Goal: Task Accomplishment & Management: Use online tool/utility

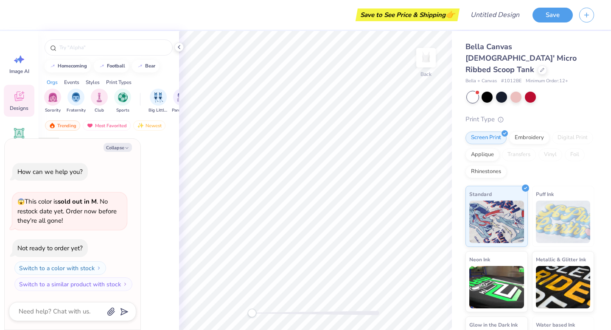
type textarea "x"
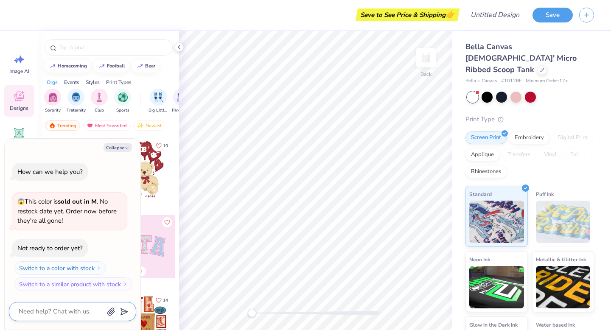
click at [50, 313] on textarea at bounding box center [61, 311] width 86 height 11
type textarea "l"
type textarea "x"
type textarea "le"
type textarea "x"
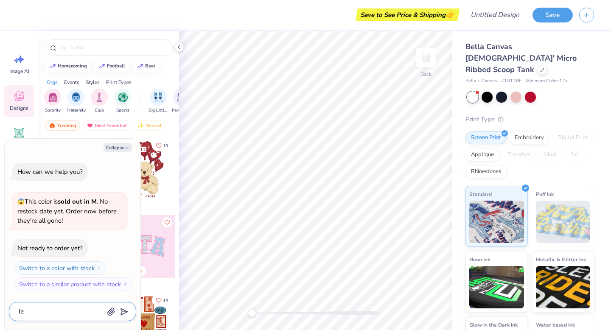
type textarea "lem"
type textarea "x"
type textarea "lemo"
type textarea "x"
type textarea "lemon"
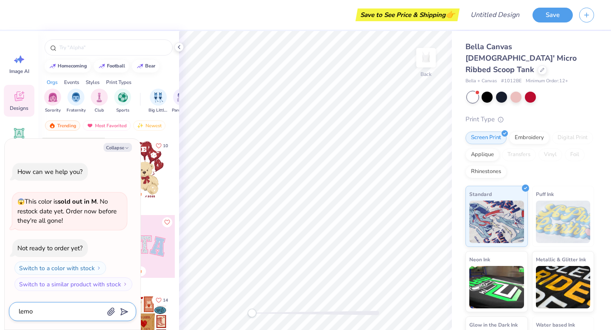
type textarea "x"
type textarea "lemons"
type textarea "x"
type textarea "lemons"
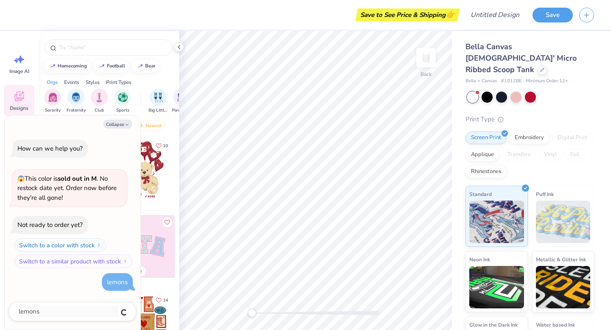
type textarea "x"
click at [122, 122] on button "Collapse" at bounding box center [117, 124] width 28 height 9
type textarea "x"
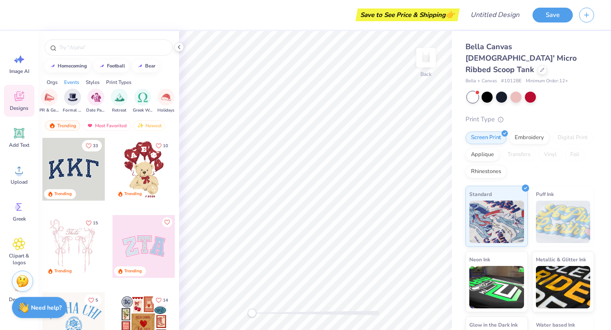
scroll to position [0, 250]
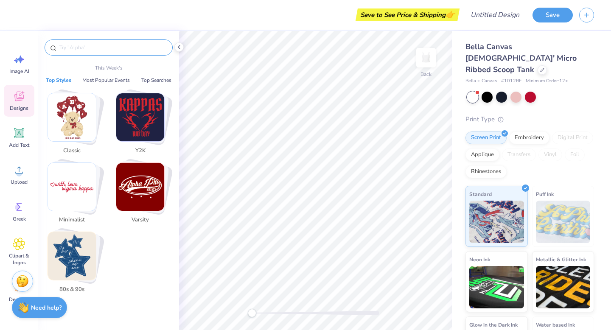
click at [75, 45] on input "text" at bounding box center [113, 47] width 109 height 8
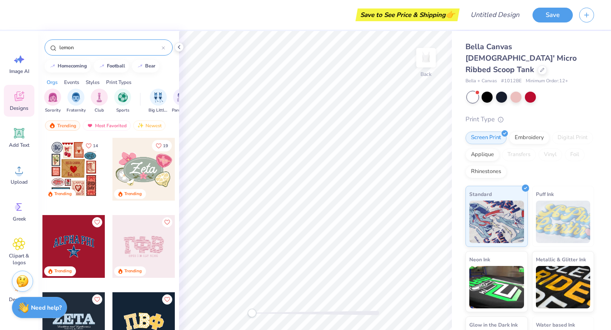
type input "lemon"
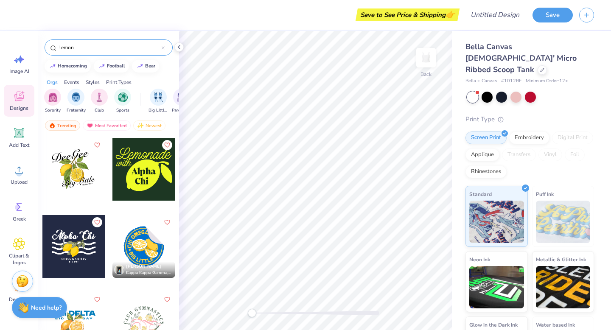
type textarea "x"
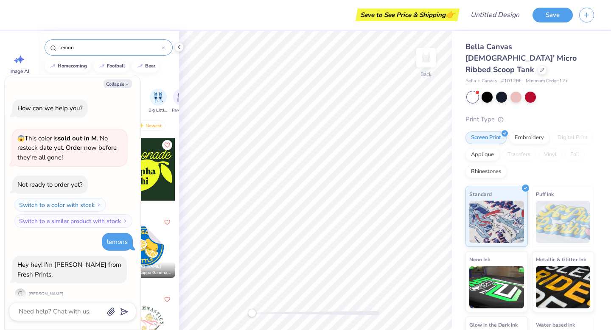
scroll to position [9, 0]
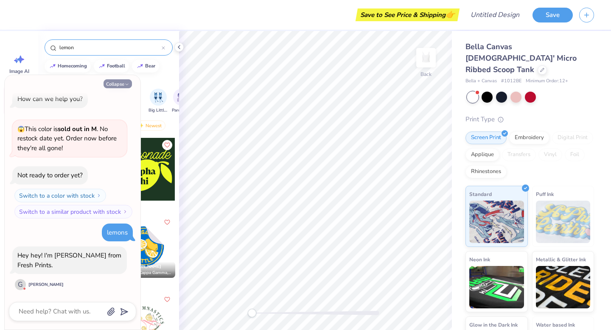
type input "lemon"
click at [121, 84] on button "Collapse" at bounding box center [117, 83] width 28 height 9
type textarea "x"
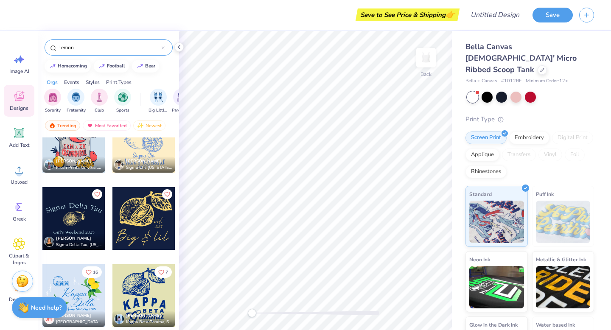
scroll to position [878, 0]
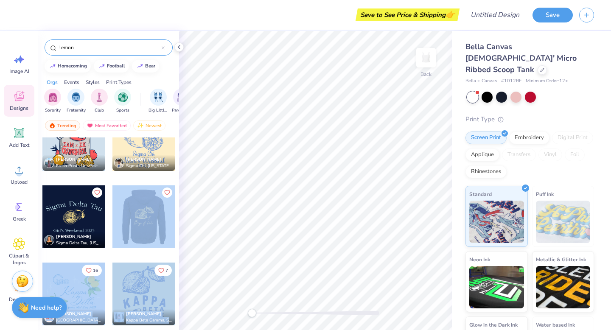
click at [181, 211] on div "Save to See Price & Shipping 👉 Design Title Save Image AI Designs Add Text Uplo…" at bounding box center [305, 165] width 611 height 330
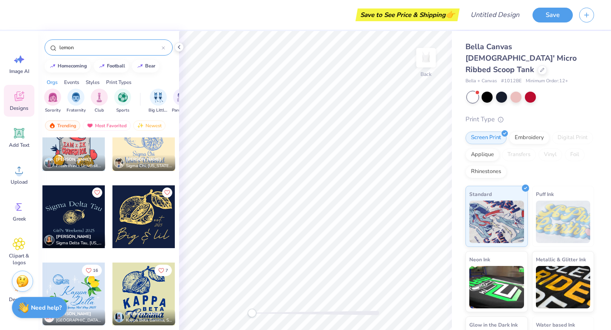
click at [143, 212] on div at bounding box center [143, 216] width 63 height 63
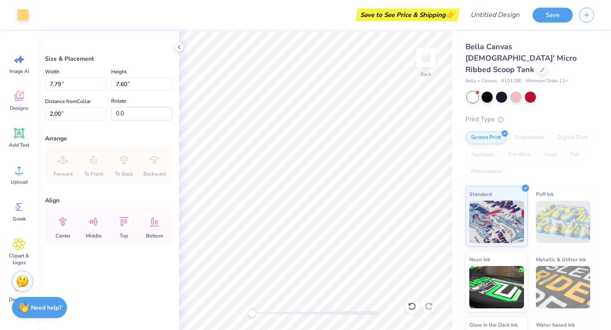
type input "5.56"
type input "5.42"
type input "0.50"
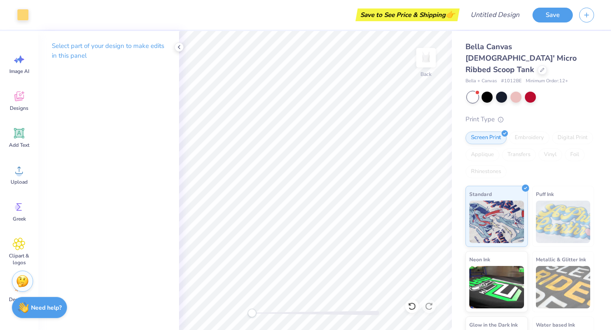
click at [106, 110] on div "Select part of your design to make edits in this panel" at bounding box center [108, 180] width 141 height 299
click at [20, 100] on icon at bounding box center [19, 96] width 13 height 13
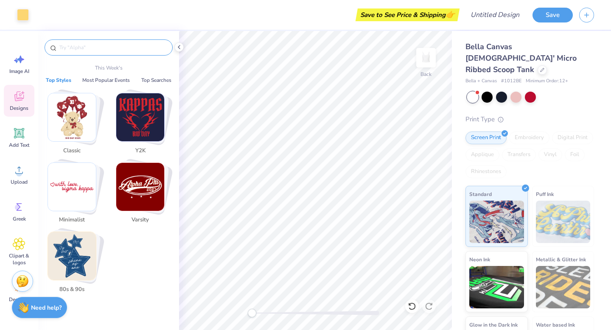
click at [74, 48] on input "text" at bounding box center [113, 47] width 109 height 8
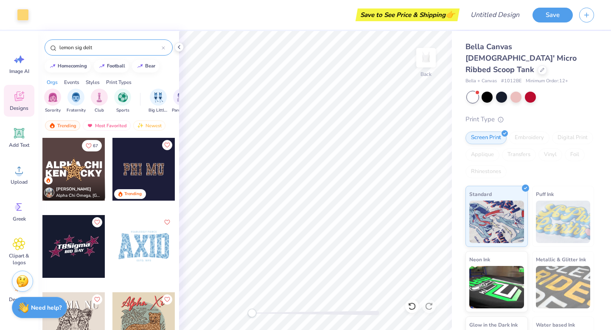
type input "lemon sig delt"
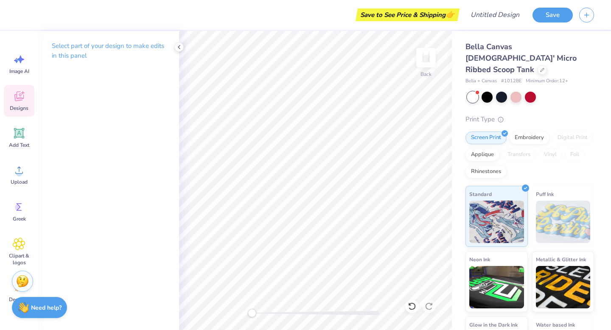
click at [17, 102] on icon at bounding box center [19, 96] width 13 height 13
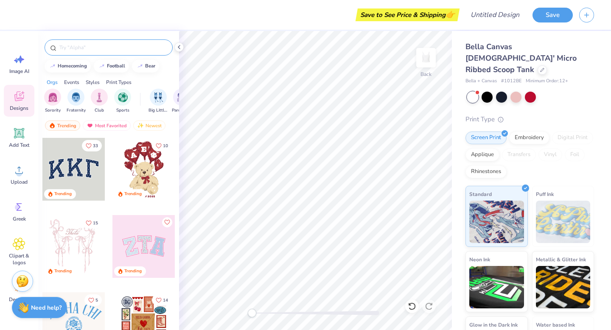
click at [71, 47] on input "text" at bounding box center [113, 47] width 109 height 8
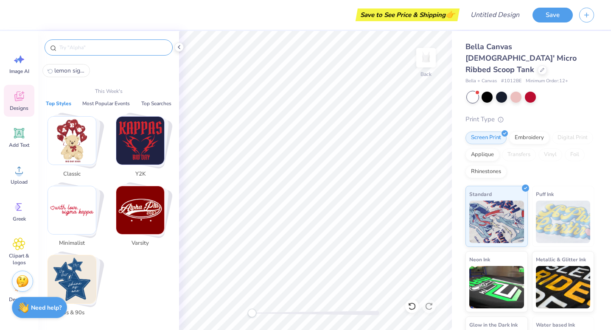
click at [72, 70] on span "lemon sig delt" at bounding box center [69, 71] width 31 height 8
type input "lemon sig delt"
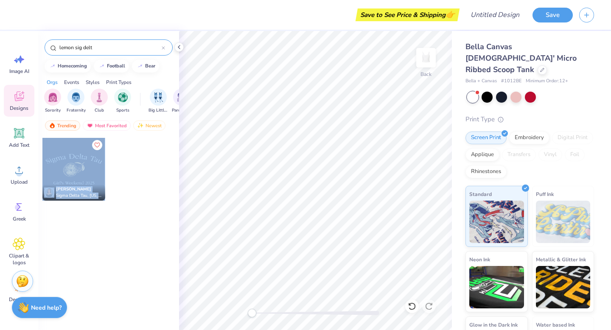
drag, startPoint x: 71, startPoint y: 163, endPoint x: 169, endPoint y: 175, distance: 98.3
click at [168, 176] on div "[PERSON_NAME] Sigma Delta Tau, [US_STATE][GEOGRAPHIC_DATA]" at bounding box center [109, 175] width 134 height 77
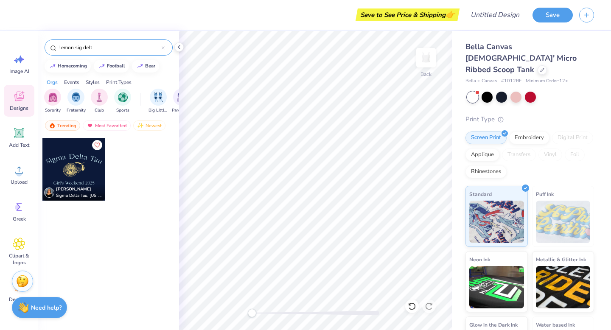
click at [128, 170] on div at bounding box center [144, 175] width 64 height 77
click at [73, 163] on div at bounding box center [73, 169] width 63 height 63
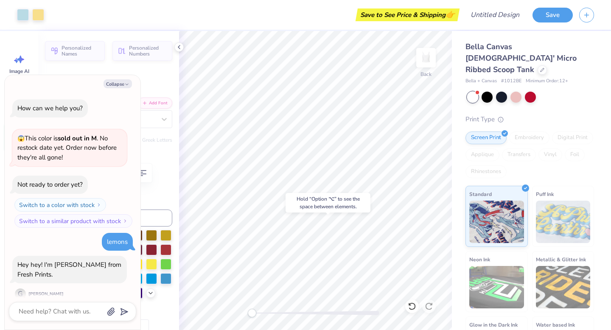
scroll to position [68, 0]
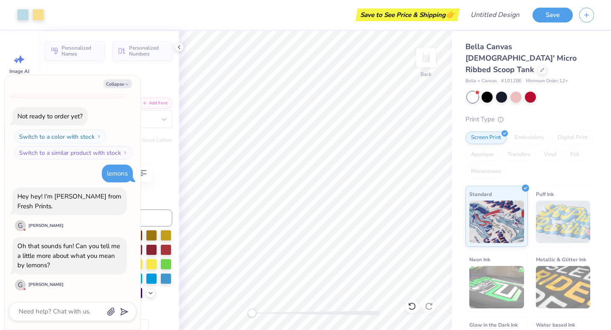
type textarea "x"
type input "7.80"
type input "1.35"
type input "2.00"
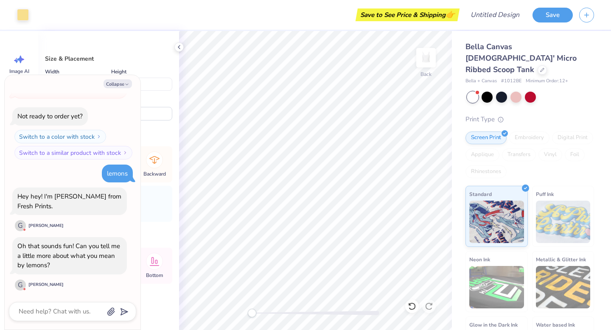
type textarea "x"
type input "4.15"
type input "2.85"
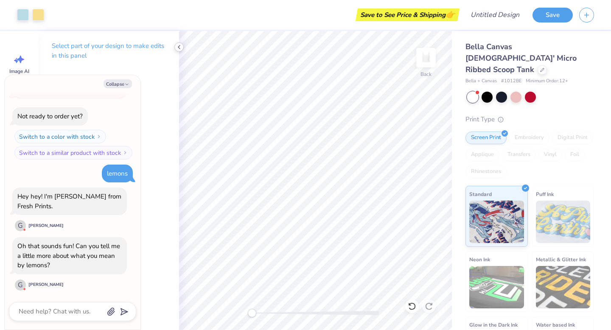
click at [180, 47] on icon at bounding box center [179, 47] width 7 height 7
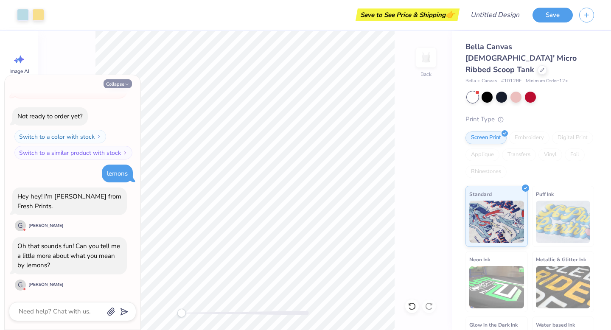
click at [111, 79] on button "Collapse" at bounding box center [117, 83] width 28 height 9
type textarea "x"
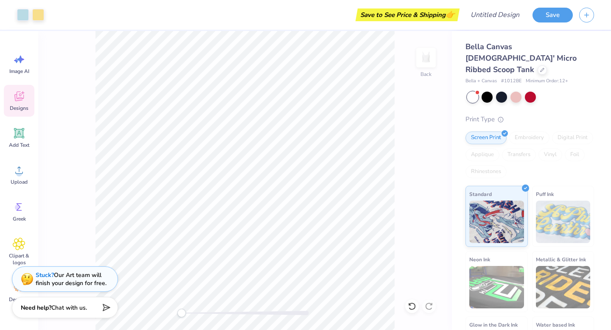
click at [10, 94] on div "Designs" at bounding box center [19, 101] width 31 height 32
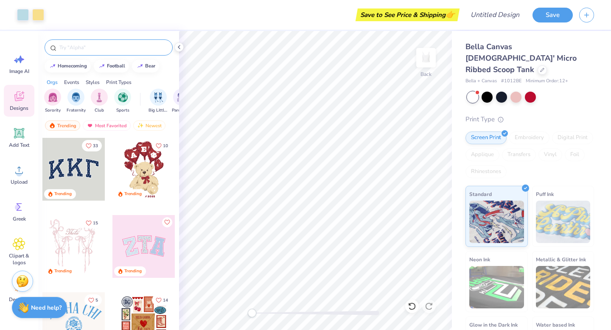
click at [73, 50] on input "text" at bounding box center [113, 47] width 109 height 8
type input "lemon"
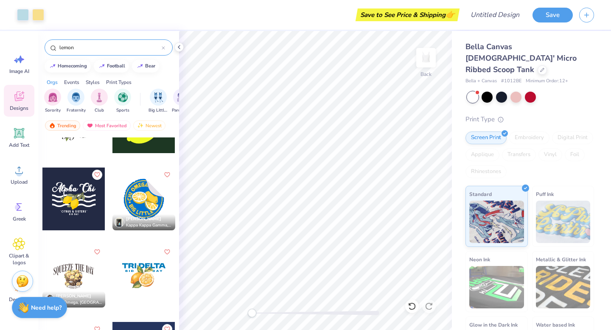
scroll to position [206, 0]
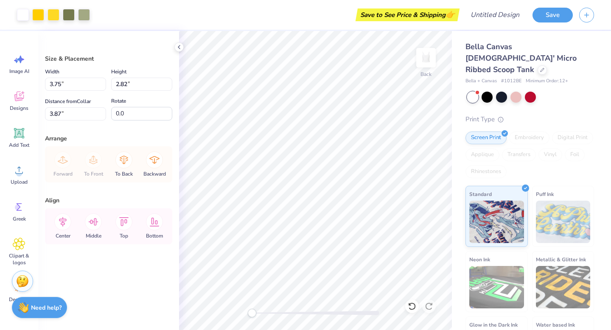
type input "3.75"
type input "2.82"
type input "3.87"
type input "4.15"
type input "2.85"
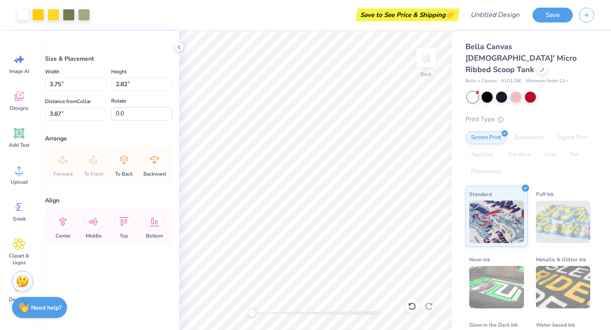
type input "2.00"
type input "5.28"
type input "3.97"
type input "1.76"
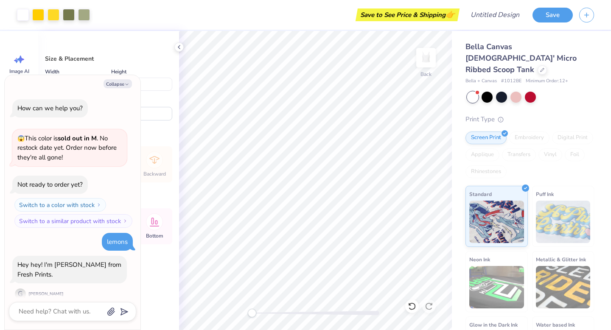
scroll to position [118, 0]
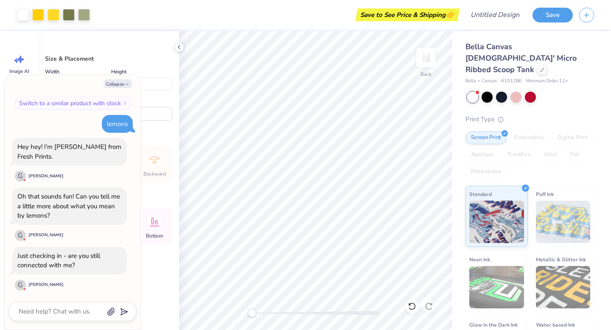
type textarea "x"
type input "6.16"
type input "4.63"
type input "1.34"
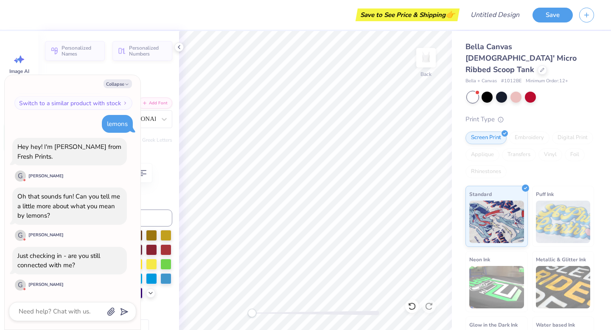
type textarea "x"
type textarea "S"
type textarea "x"
type textarea "Si"
type textarea "x"
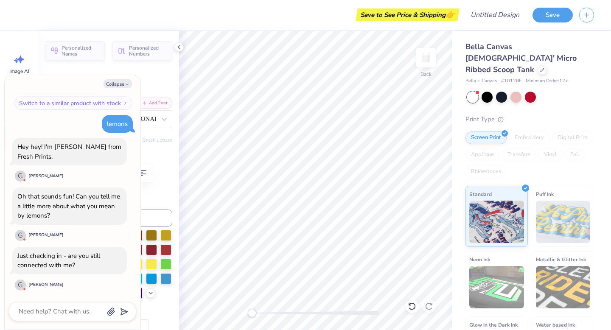
type textarea "Sig"
type textarea "x"
type textarea "Sigm"
type textarea "x"
type textarea "Sigma"
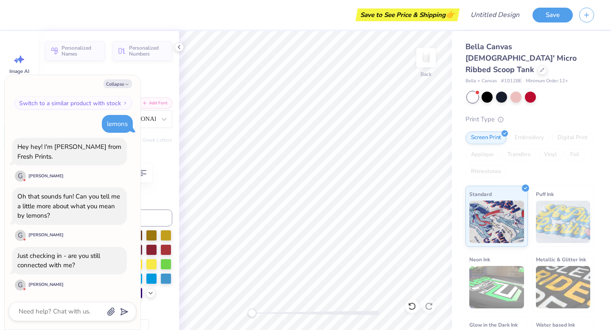
scroll to position [0, 0]
type textarea "x"
type textarea "Sigma"
type textarea "x"
type textarea "Sigma D"
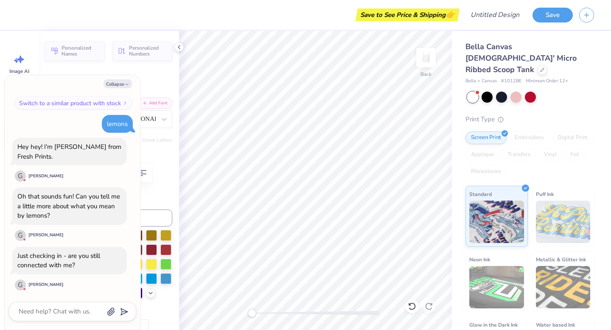
type textarea "x"
type textarea "Sigma De"
type textarea "x"
type textarea "Sigma Del"
type textarea "x"
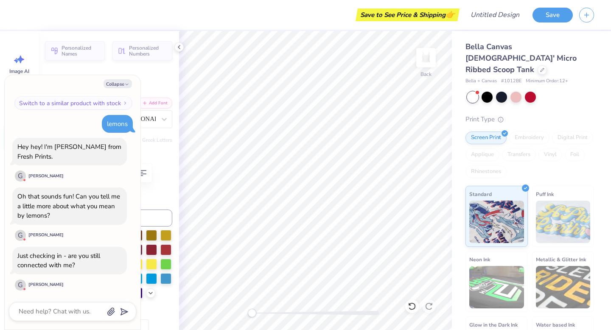
type textarea "Sigma Delt"
type textarea "x"
type textarea "Sigma Delta"
type textarea "x"
type textarea "Sigma Delta"
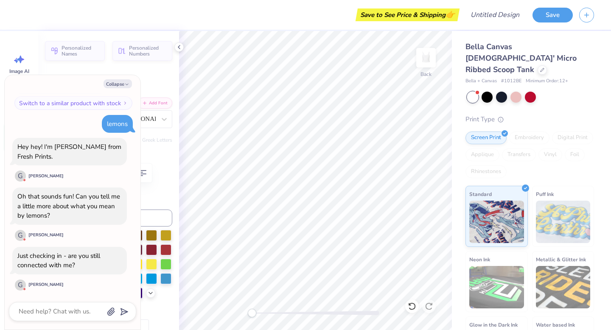
type textarea "x"
type textarea "Sigma Delta T"
type textarea "x"
type textarea "Sigma Delta Ta"
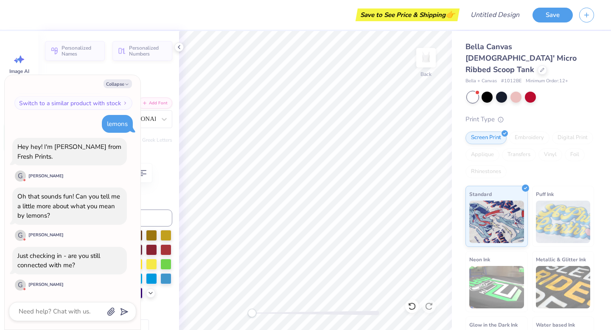
type textarea "x"
type textarea "Sigma Delta Tau"
click at [117, 86] on button "Collapse" at bounding box center [117, 83] width 28 height 9
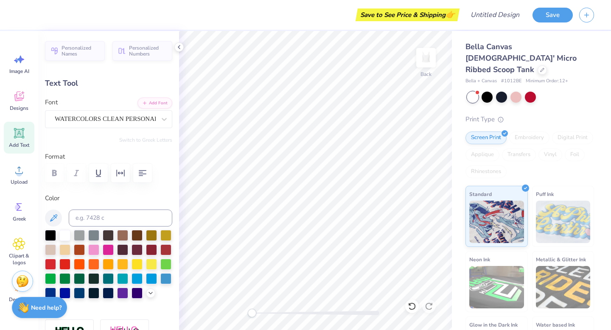
type textarea "x"
click at [150, 293] on icon at bounding box center [150, 292] width 7 height 7
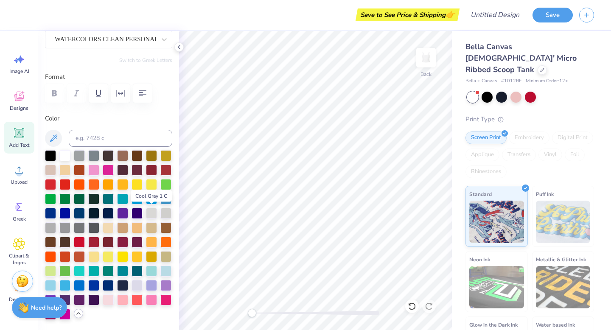
scroll to position [82, 0]
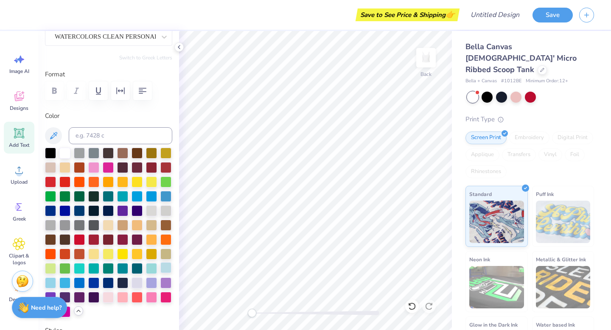
click at [165, 272] on div at bounding box center [165, 267] width 11 height 11
type input "8.95"
type input "1.81"
click at [81, 281] on div at bounding box center [79, 281] width 11 height 11
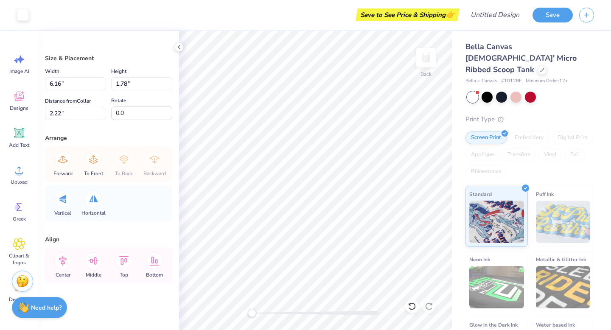
scroll to position [0, 0]
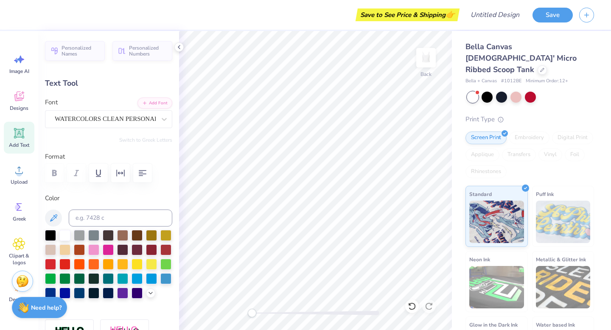
type input "5.73"
type input "1.16"
type input "4.03"
type input "0.82"
type input "0.84"
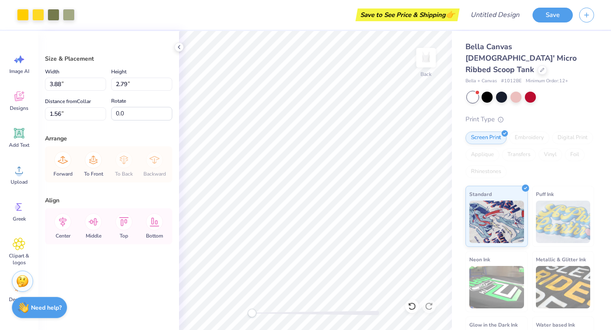
type input "1.68"
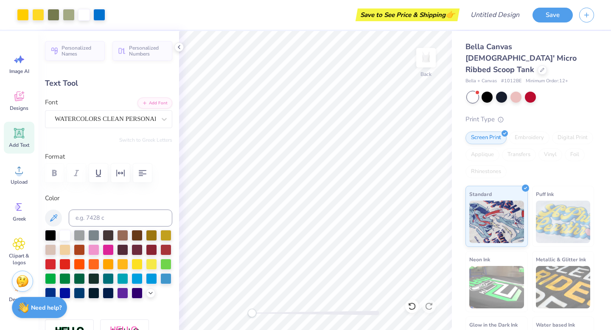
type input "3.76"
type input "0.31"
type input "4.47"
type textarea "“"
click at [150, 290] on icon at bounding box center [150, 292] width 7 height 7
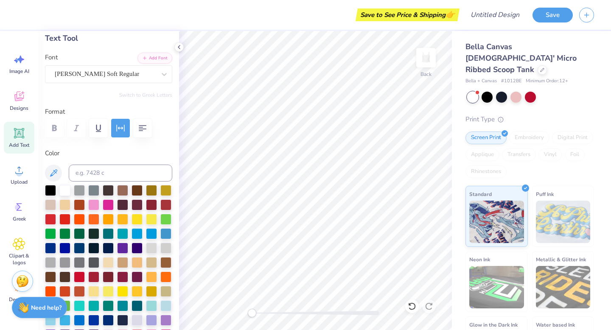
scroll to position [61, 0]
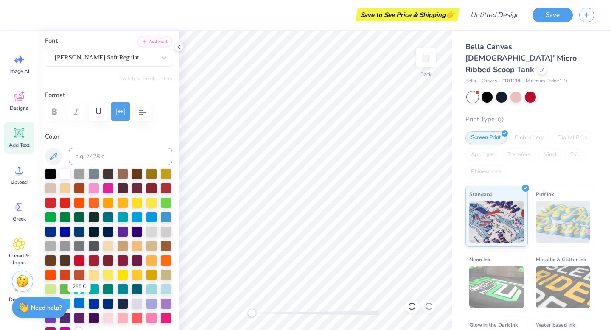
click at [79, 300] on div at bounding box center [79, 302] width 11 height 11
type textarea "191"
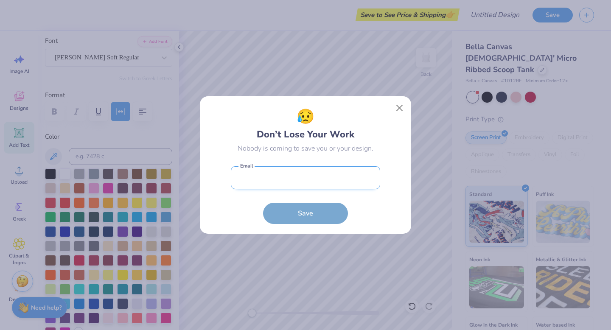
click at [309, 181] on input "email" at bounding box center [305, 177] width 149 height 23
click at [250, 173] on input "email" at bounding box center [305, 177] width 149 height 23
type input "[EMAIL_ADDRESS][DOMAIN_NAME]"
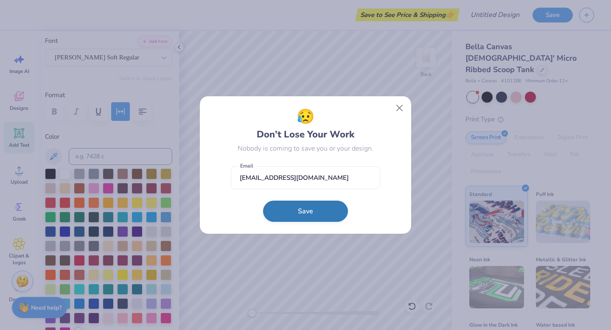
click at [302, 212] on button "Save" at bounding box center [305, 211] width 85 height 21
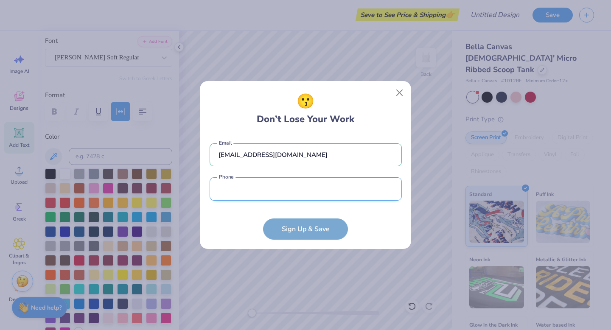
click at [270, 189] on input "tel" at bounding box center [305, 188] width 192 height 23
type input "[PHONE_NUMBER]"
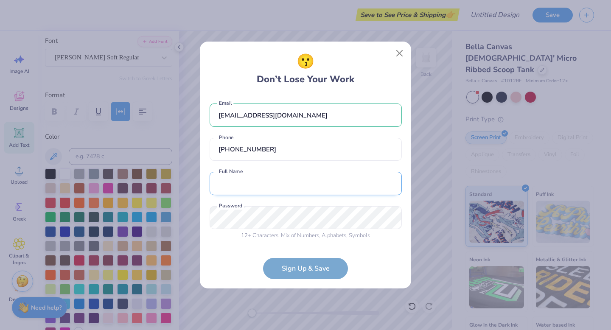
click at [234, 180] on input "text" at bounding box center [305, 183] width 192 height 23
type input "[PERSON_NAME]"
click at [318, 269] on form "[EMAIL_ADDRESS][DOMAIN_NAME] Email [PHONE_NUMBER] Phone [PERSON_NAME] Full Name…" at bounding box center [305, 187] width 192 height 184
click at [184, 222] on div "😗 Don’t Lose Your Work [EMAIL_ADDRESS][DOMAIN_NAME] Email [PHONE_NUMBER] Phone …" at bounding box center [305, 165] width 611 height 330
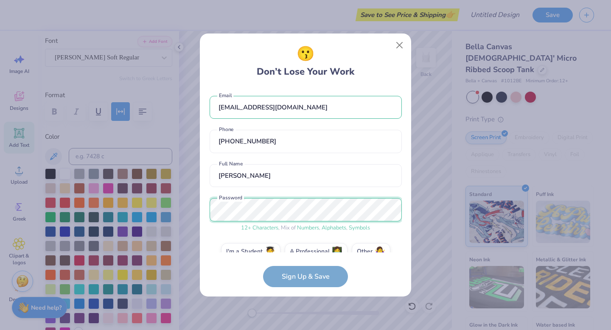
scroll to position [16, 0]
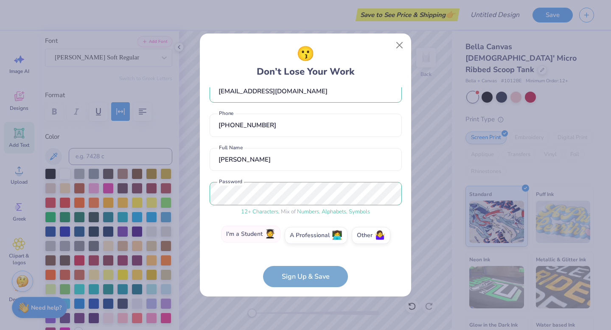
click at [236, 233] on label "I'm a Student 🧑‍🎓" at bounding box center [250, 234] width 59 height 17
click at [303, 251] on input "I'm a Student 🧑‍🎓" at bounding box center [306, 254] width 6 height 6
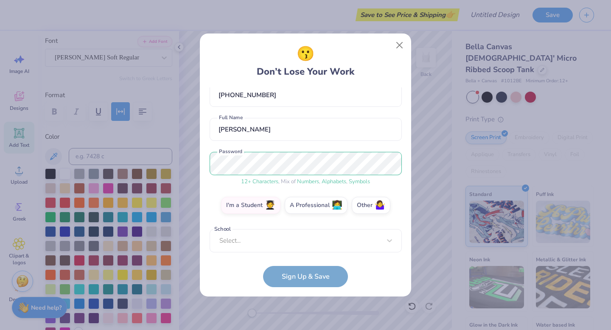
click at [281, 254] on form "[EMAIL_ADDRESS][DOMAIN_NAME] Email [PHONE_NUMBER] Phone [PERSON_NAME] Full Name…" at bounding box center [305, 187] width 192 height 200
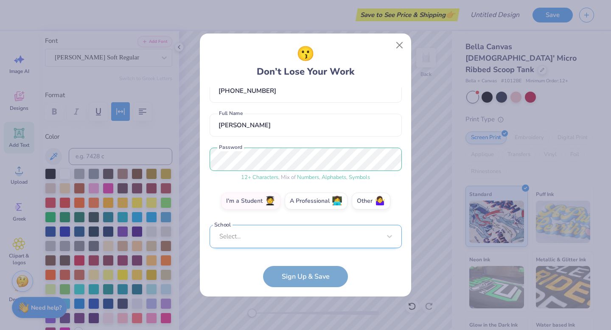
click at [279, 243] on div "Select..." at bounding box center [305, 236] width 192 height 23
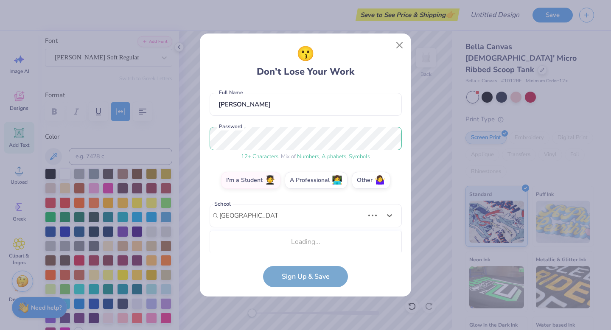
scroll to position [178, 0]
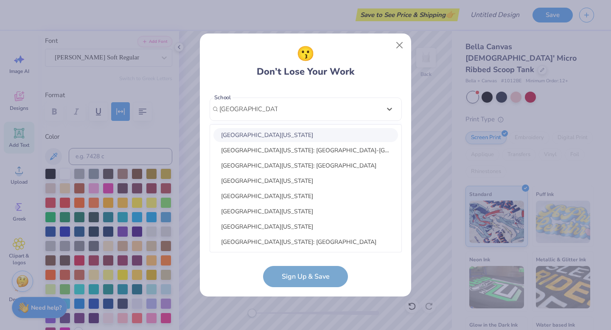
click at [273, 138] on div "[GEOGRAPHIC_DATA][US_STATE]" at bounding box center [305, 135] width 184 height 14
type input "[GEOGRAPHIC_DATA]"
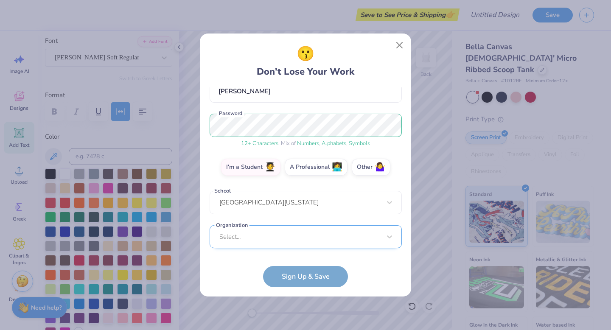
click at [279, 236] on div "Select..." at bounding box center [305, 236] width 192 height 23
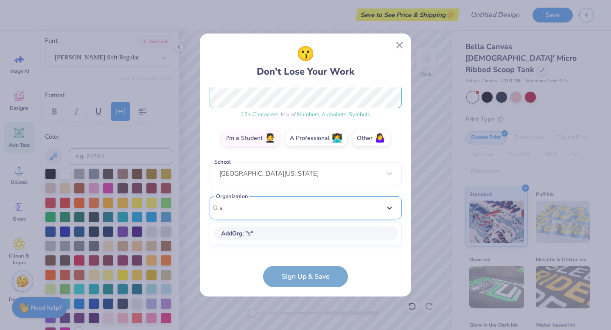
scroll to position [0, 0]
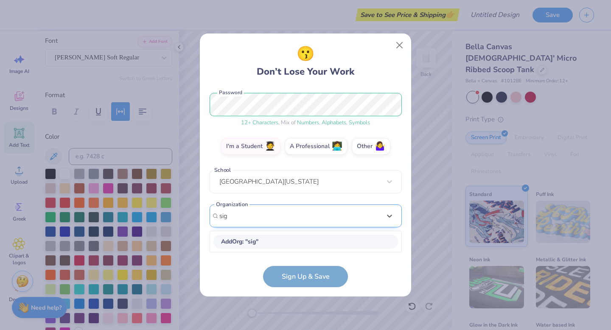
type input "sig"
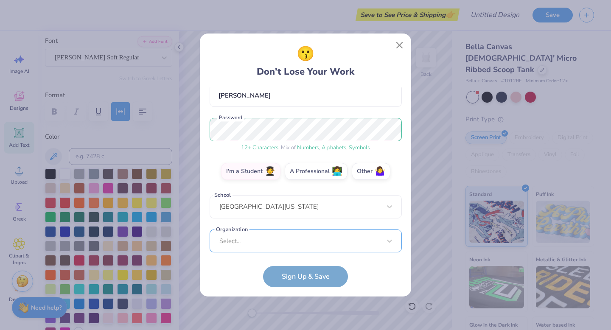
click at [233, 240] on div "Select..." at bounding box center [305, 240] width 192 height 23
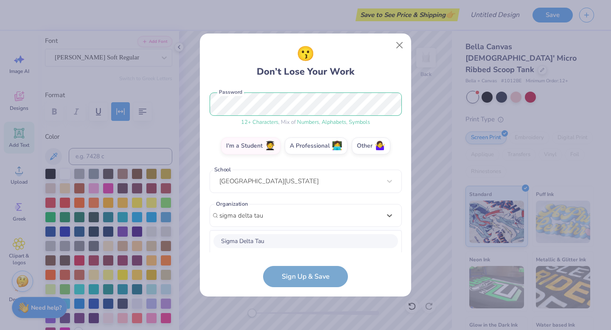
scroll to position [212, 0]
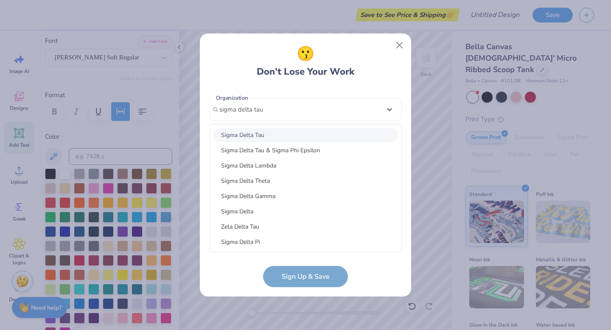
click at [245, 136] on div "Sigma Delta Tau" at bounding box center [305, 135] width 184 height 14
type input "sigma delta tau"
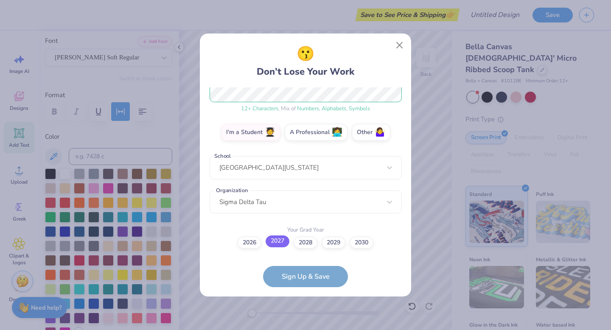
click at [273, 243] on label "2027" at bounding box center [277, 241] width 24 height 12
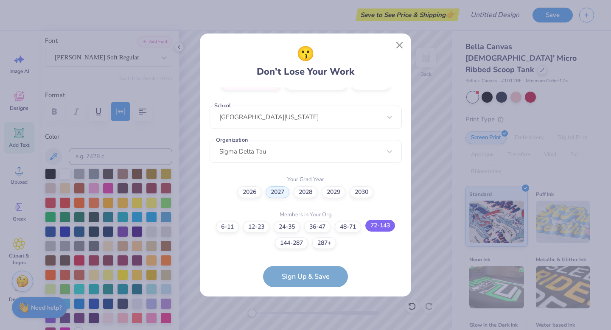
click at [376, 223] on label "72-143" at bounding box center [380, 226] width 30 height 12
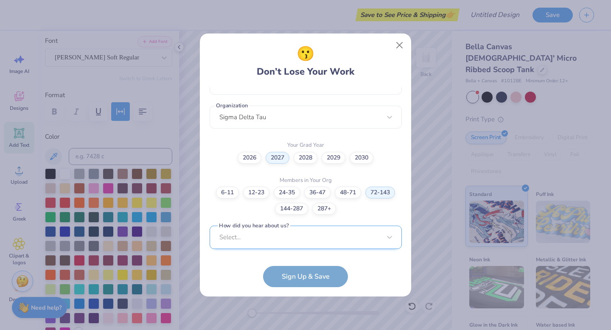
scroll to position [331, 0]
click at [266, 240] on div "Select..." at bounding box center [305, 236] width 192 height 23
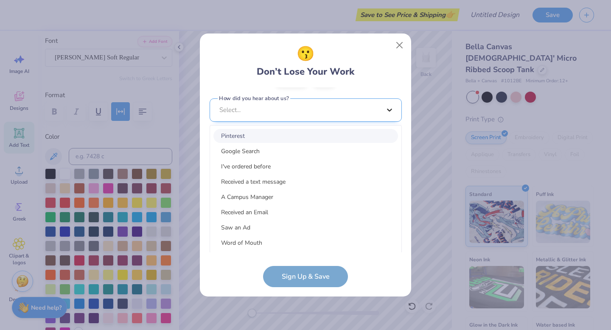
click at [394, 112] on div "[EMAIL_ADDRESS][DOMAIN_NAME] Email [PHONE_NUMBER] Phone [PERSON_NAME] Full Name…" at bounding box center [305, 169] width 192 height 165
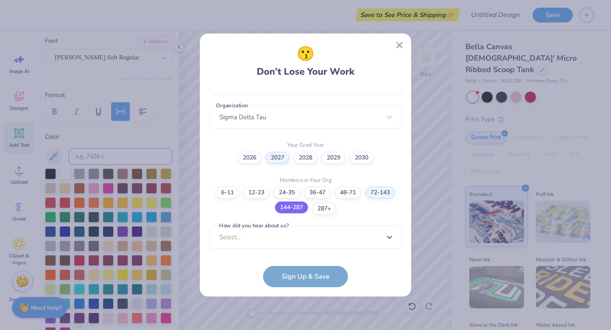
click at [290, 208] on label "144-287" at bounding box center [291, 207] width 33 height 12
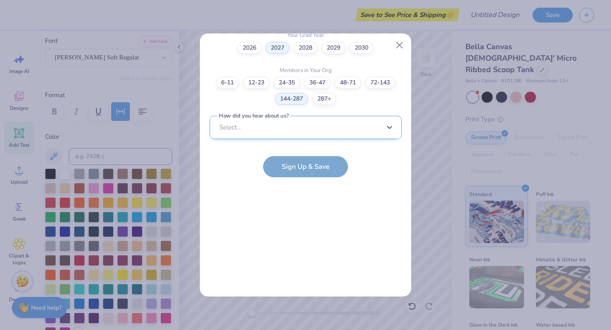
scroll to position [331, 0]
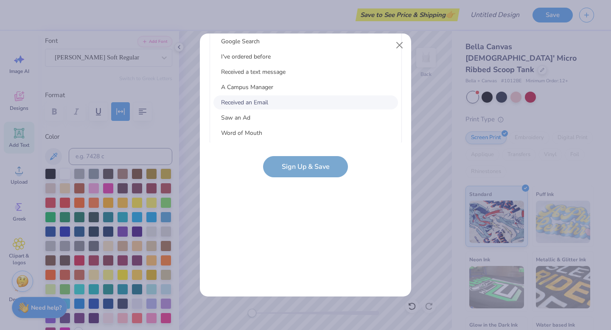
click at [283, 12] on div "Select..." at bounding box center [305, 0] width 192 height 23
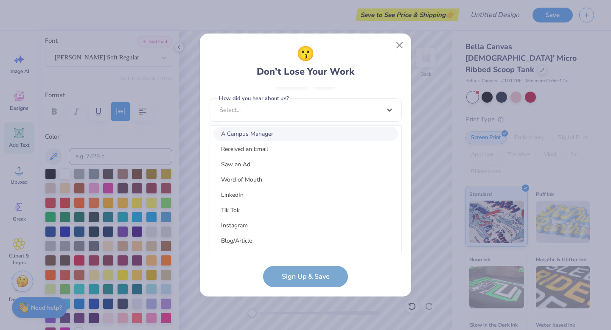
scroll to position [0, 0]
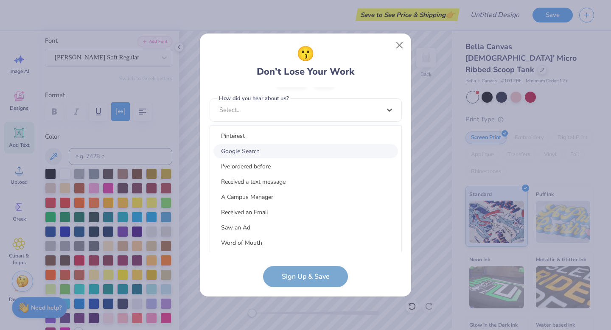
click at [235, 153] on div "Google Search" at bounding box center [305, 151] width 184 height 14
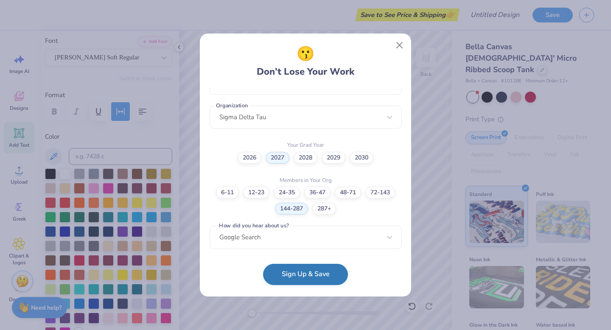
click at [288, 277] on button "Sign Up & Save" at bounding box center [305, 274] width 85 height 21
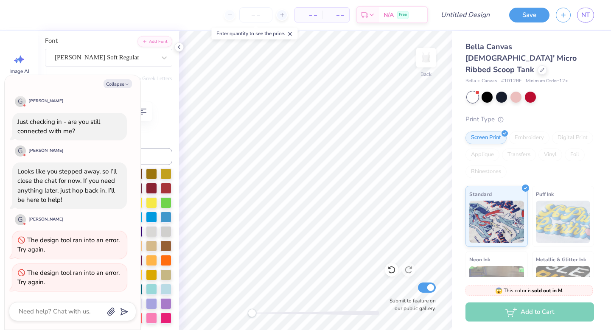
type textarea "x"
type input "0.46"
type input "0.27"
type input "4.48"
type textarea "x"
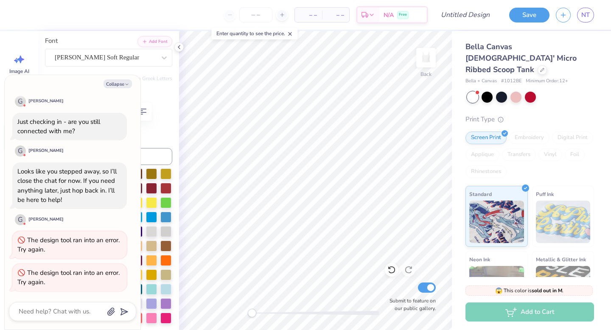
type input "4.63"
type textarea "x"
type input "2.62"
type input "1.51"
type textarea "x"
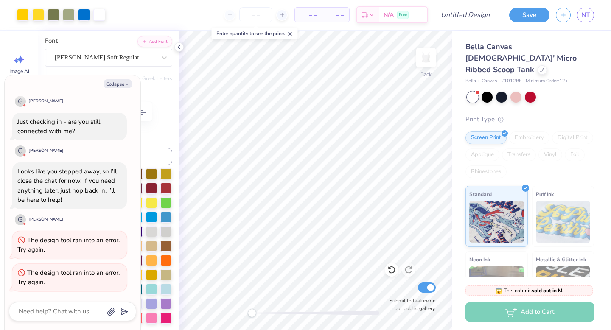
type input "6.16"
type textarea "x"
type textarea "1917"
type textarea "x"
type input "3.73"
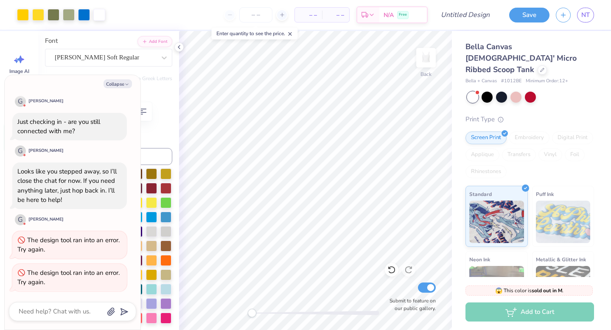
type input "1.52"
type textarea "x"
type input "1.14"
type input "0.46"
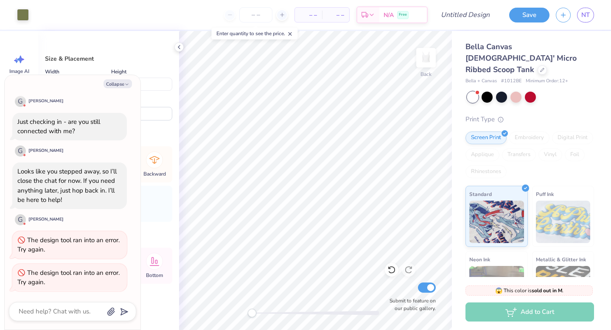
type textarea "x"
type input "1.59"
type textarea "x"
type input "1.70"
type textarea "x"
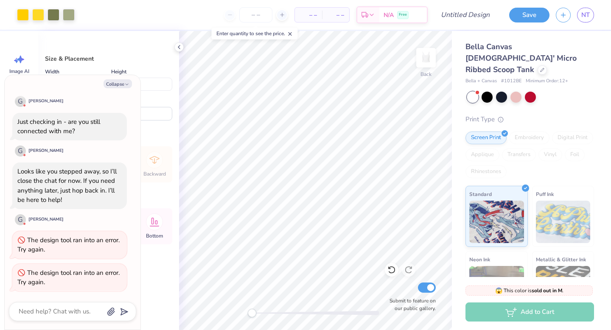
type input "1.59"
type textarea "x"
type input "3.56"
type input "2.44"
type input "1.59"
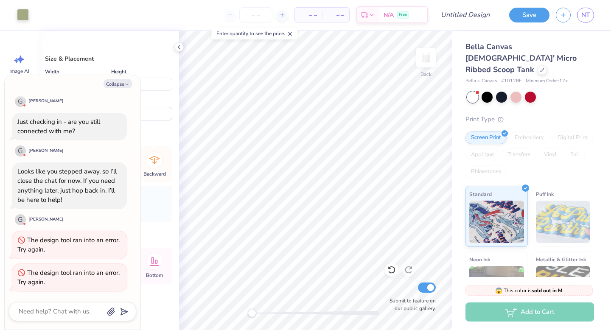
type textarea "x"
type input "3.64"
type input "2.42"
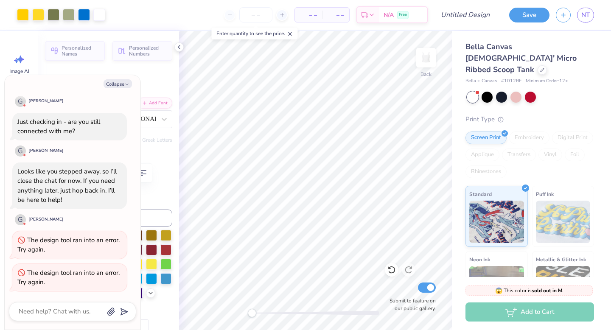
type textarea "x"
type input "0.46"
type input "0.27"
type input "4.63"
type textarea "x"
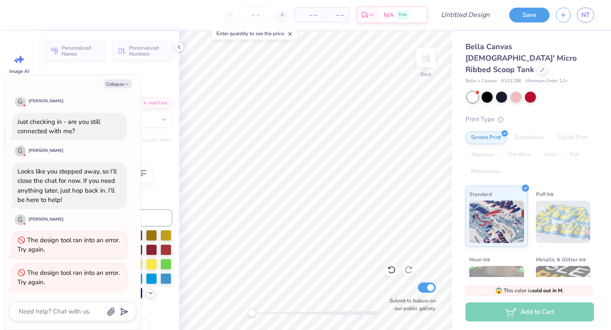
type input "0.90"
type input "0.52"
type input "4.64"
type textarea "x"
type textarea "19"
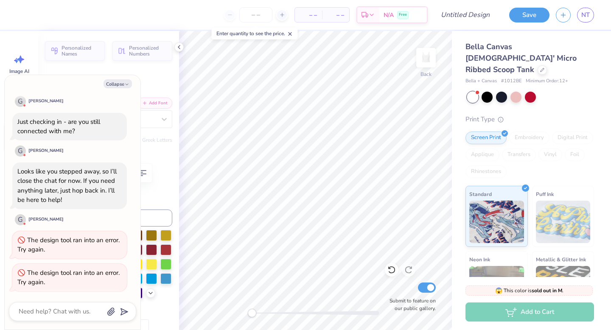
type textarea "x"
type textarea "191"
type textarea "x"
type textarea "1917"
type textarea "x"
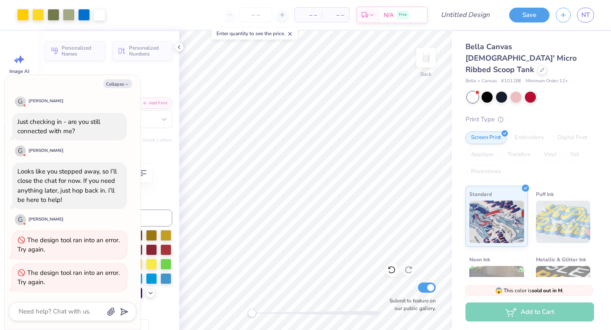
type input "1.28"
type input "3.51"
type textarea "x"
type input "0.96"
type input "0.39"
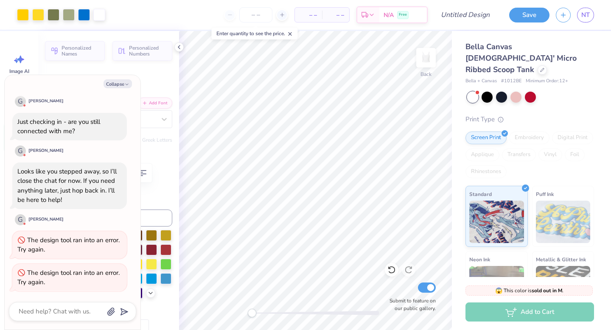
type textarea "x"
type input "1.29"
type input "0.23"
type input "4.90"
type textarea "x"
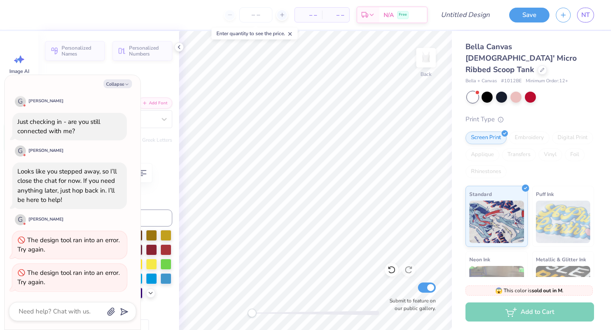
type textarea "BID"
type textarea "x"
type textarea "BI"
type textarea "x"
type textarea "B"
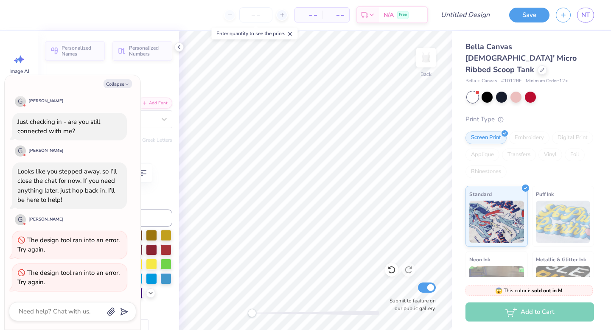
type textarea "x"
click at [115, 84] on button "Collapse" at bounding box center [117, 83] width 28 height 9
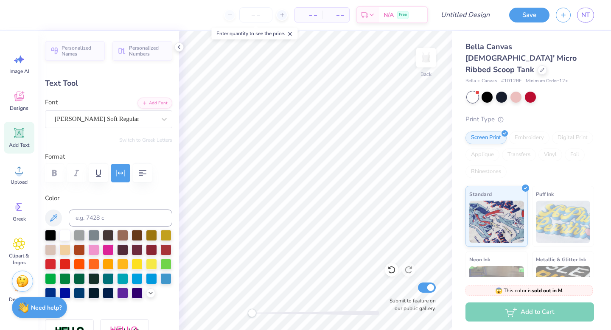
type textarea "x"
click at [150, 290] on icon at bounding box center [150, 292] width 7 height 7
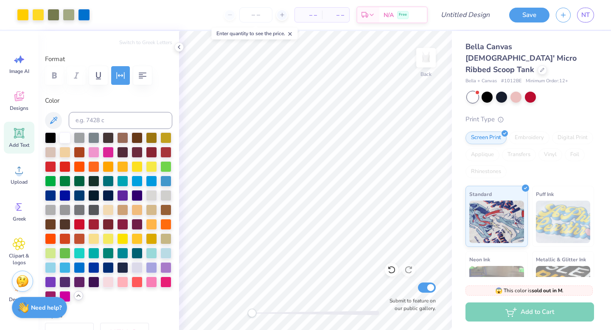
scroll to position [98, 0]
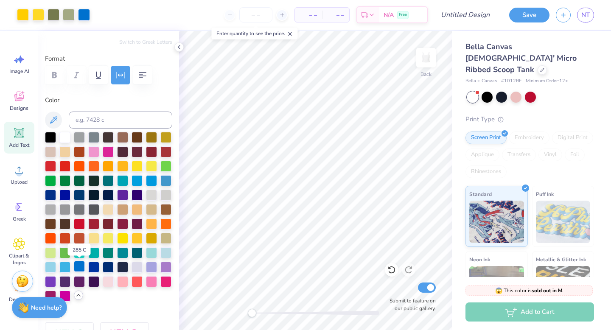
click at [77, 265] on div at bounding box center [79, 266] width 11 height 11
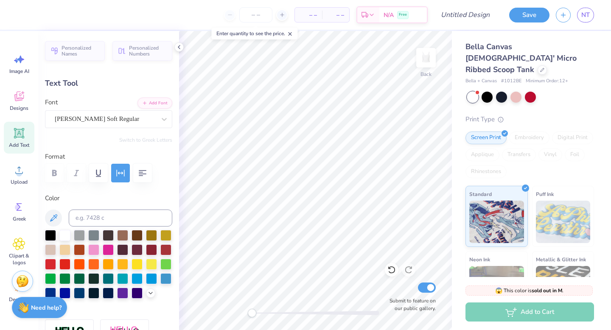
scroll to position [0, 0]
type textarea "est. 1917"
type input "2.22"
type input "0.40"
type input "3.42"
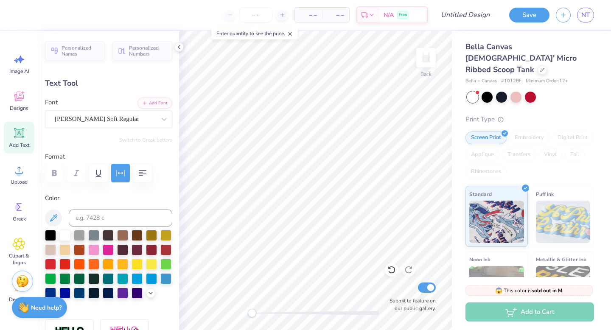
type textarea "1917"
type input "4.03"
type input "0.82"
type input "1.59"
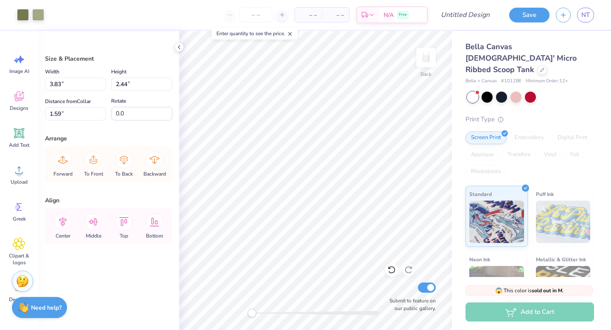
type input "1.61"
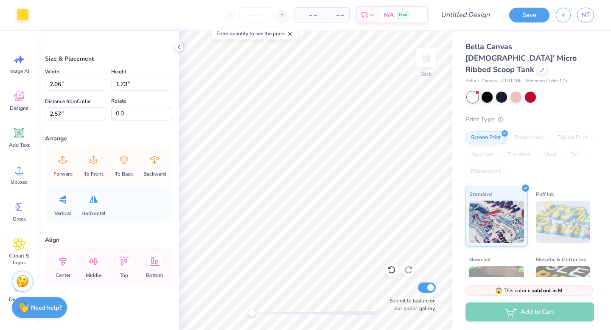
type input "2.24"
type input "1.91"
type input "2.48"
type input "3.56"
type input "2.44"
